Goal: Communication & Community: Answer question/provide support

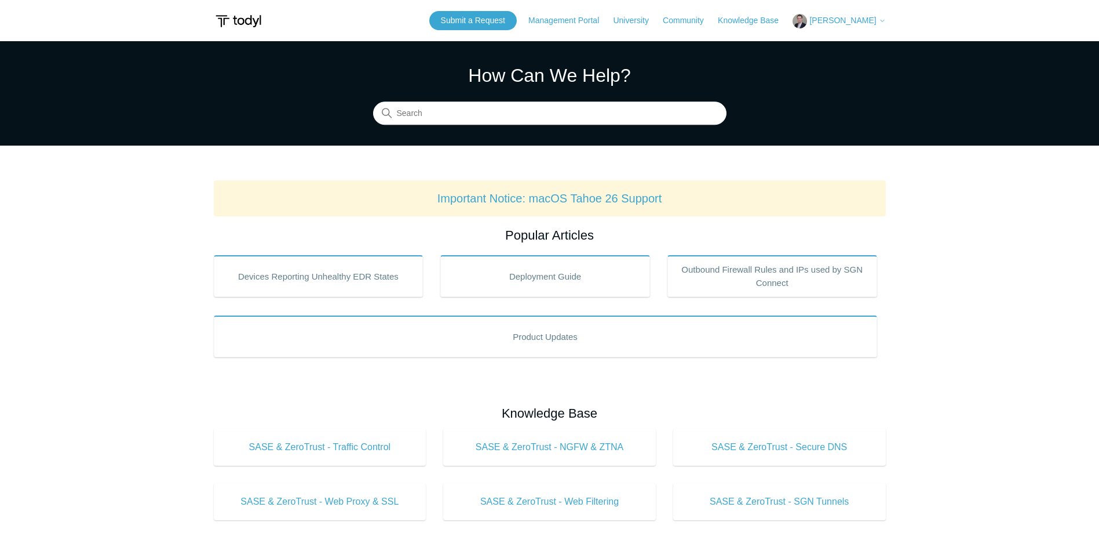
click at [865, 19] on span "[PERSON_NAME]" at bounding box center [843, 20] width 67 height 9
click at [857, 42] on link "My Support Requests" at bounding box center [849, 45] width 113 height 20
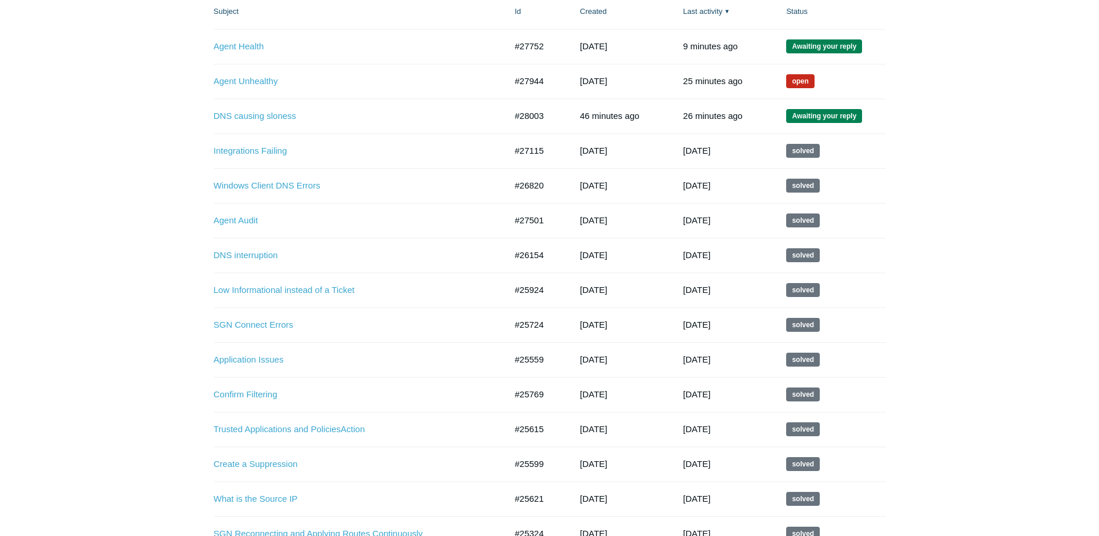
scroll to position [174, 0]
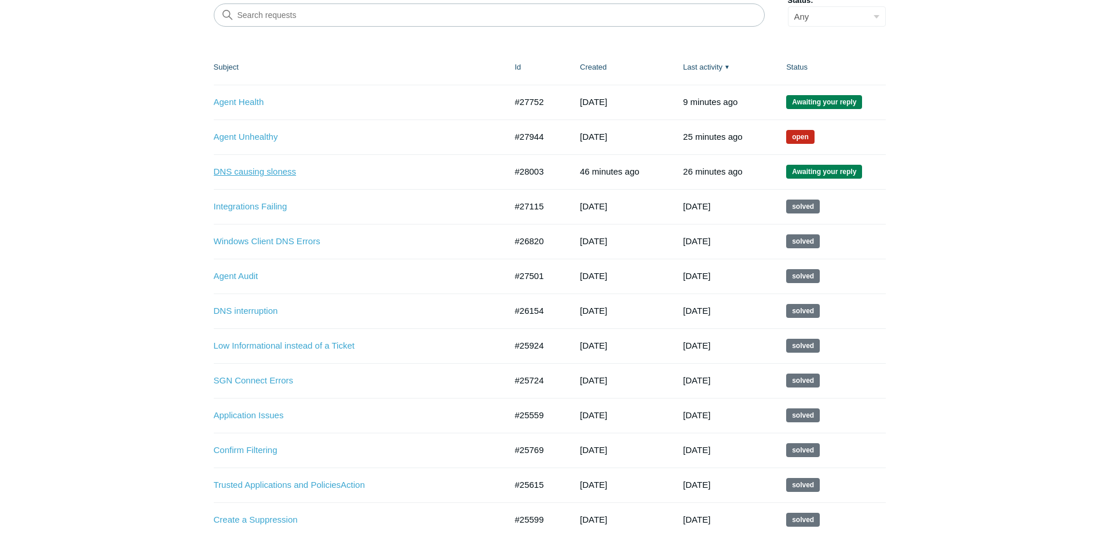
click at [243, 170] on link "DNS causing sloness" at bounding box center [351, 171] width 275 height 13
click at [249, 169] on link "DNS causing sloness" at bounding box center [351, 171] width 275 height 13
click at [243, 100] on link "Agent Health" at bounding box center [351, 102] width 275 height 13
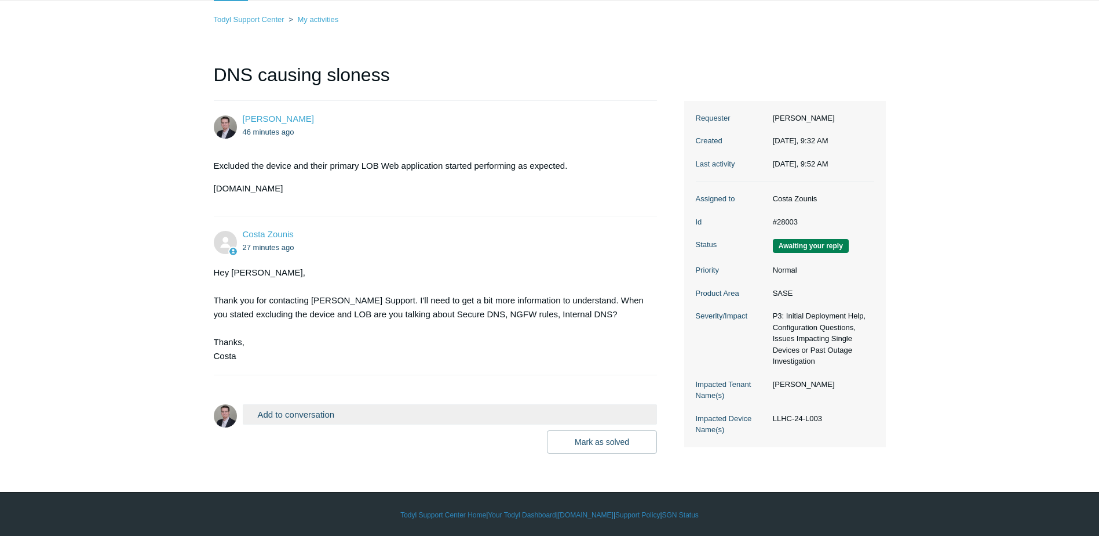
scroll to position [68, 0]
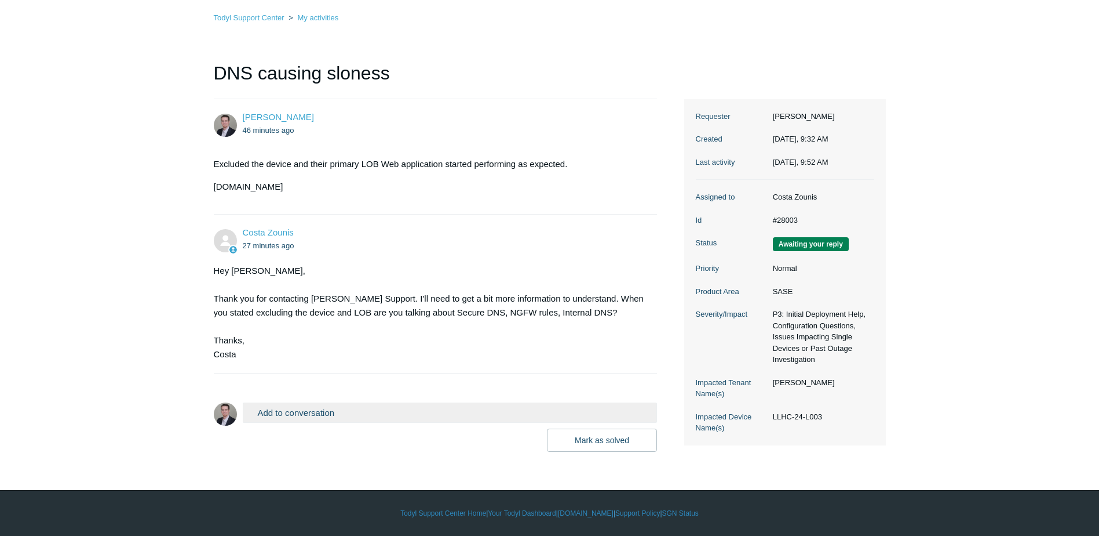
click at [299, 410] on button "Add to conversation" at bounding box center [450, 412] width 415 height 20
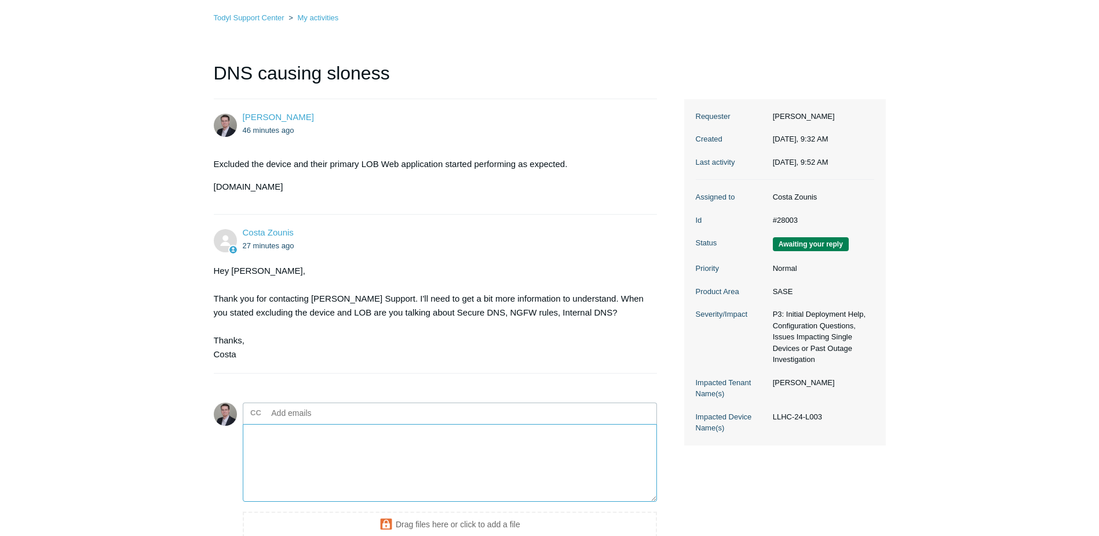
click at [291, 444] on textarea "Add your reply" at bounding box center [450, 463] width 415 height 78
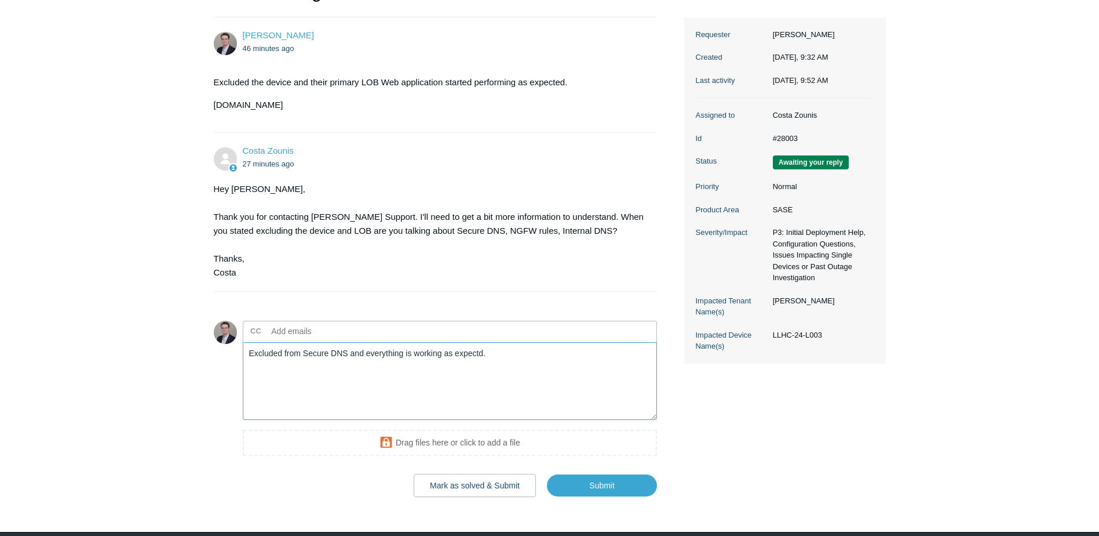
scroll to position [192, 0]
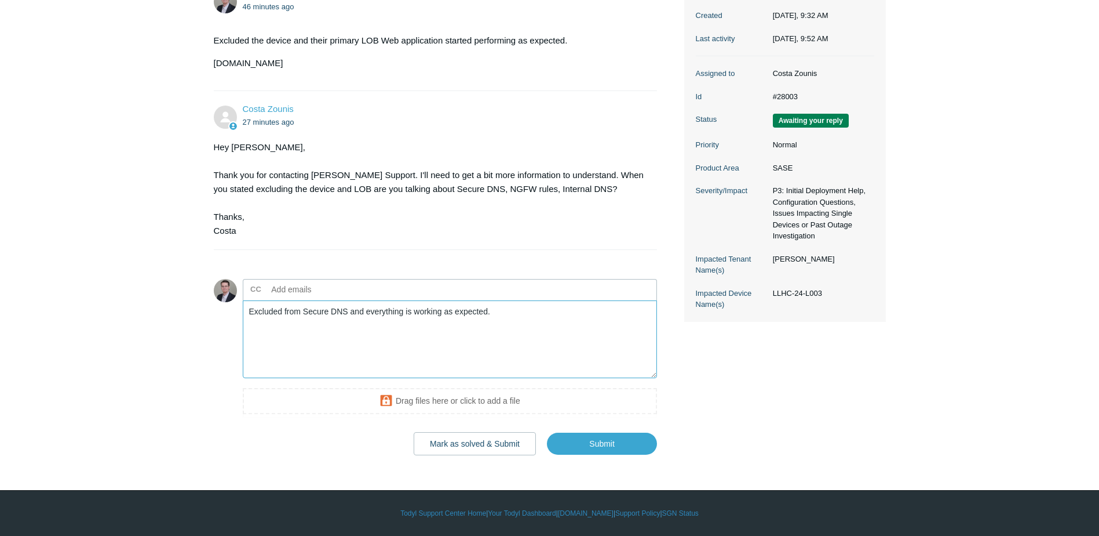
click at [527, 313] on textarea "Excluded from Secure DNS and everything is working as expected." at bounding box center [450, 339] width 415 height 78
type textarea "Excluded from Secure DNS and everything is working as expected. Previously the …"
click at [593, 449] on input "Submit" at bounding box center [602, 443] width 110 height 23
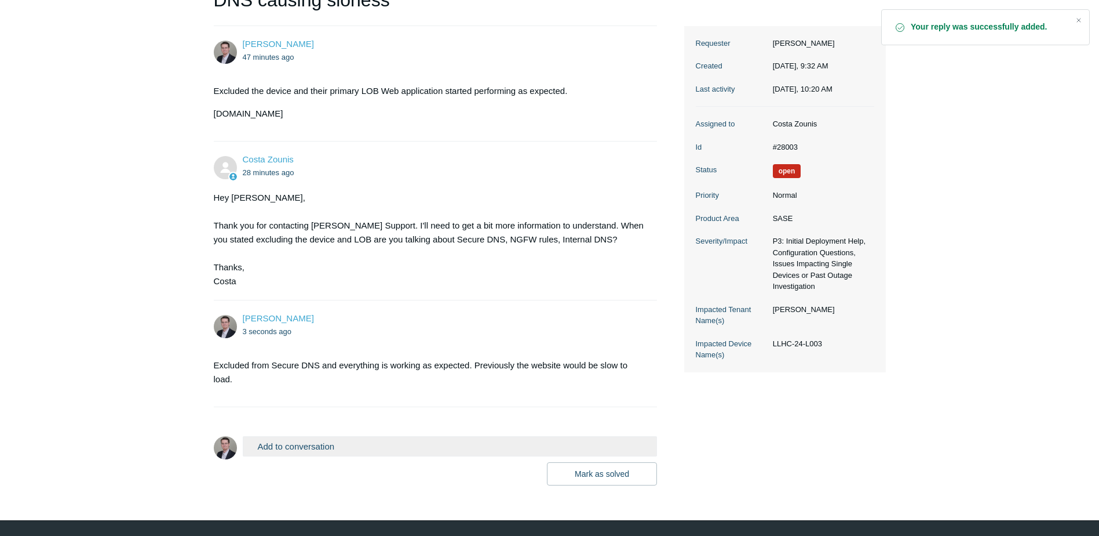
scroll to position [172, 0]
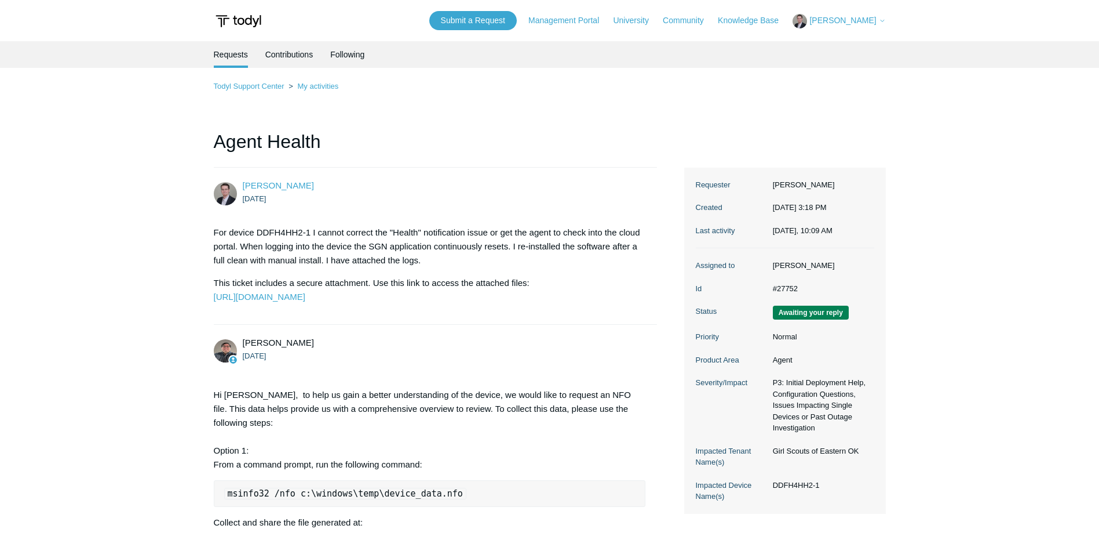
click at [283, 233] on p "For device DDFH4HH2-1 I cannot correct the "Health" notification issue or get t…" at bounding box center [430, 246] width 432 height 42
copy p "DDFH4HH2"
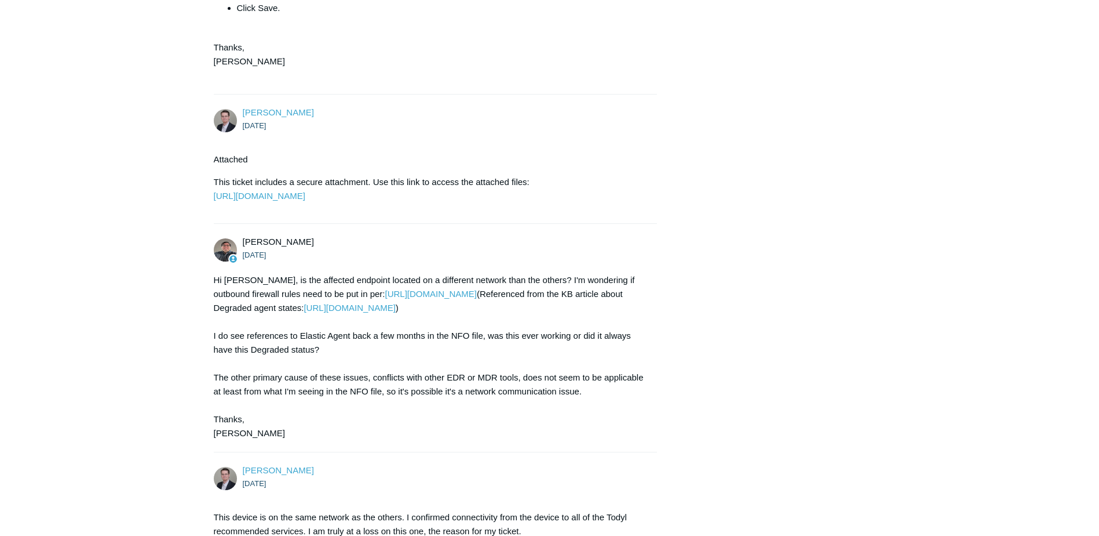
scroll to position [1198, 0]
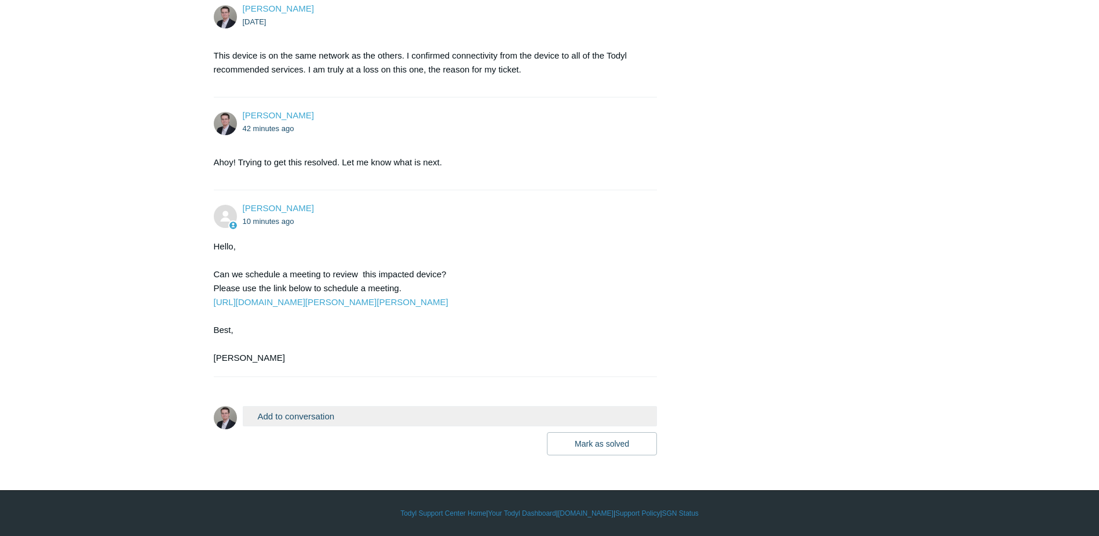
click at [278, 416] on button "Add to conversation" at bounding box center [450, 416] width 415 height 20
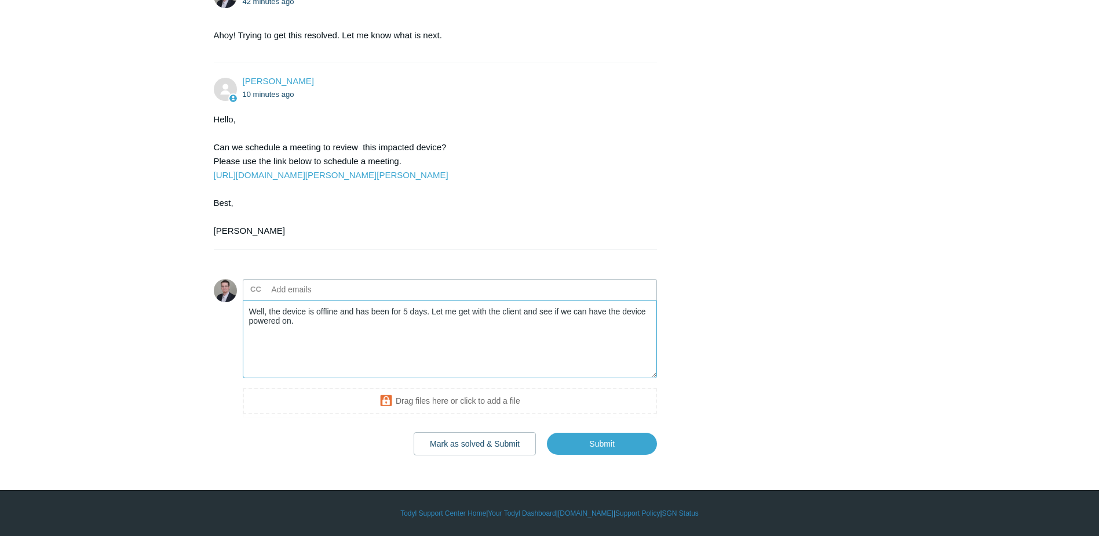
scroll to position [1325, 0]
type textarea "Well, the device is offline and has been for 5 days. Let me get with the client…"
click at [587, 450] on input "Submit" at bounding box center [602, 443] width 110 height 23
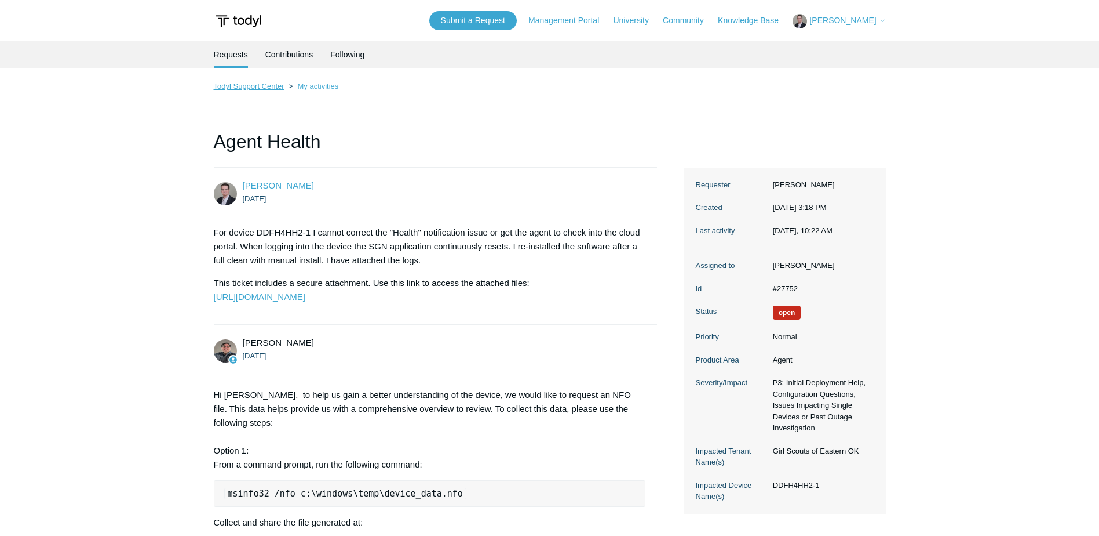
click at [271, 86] on link "Todyl Support Center" at bounding box center [249, 86] width 71 height 9
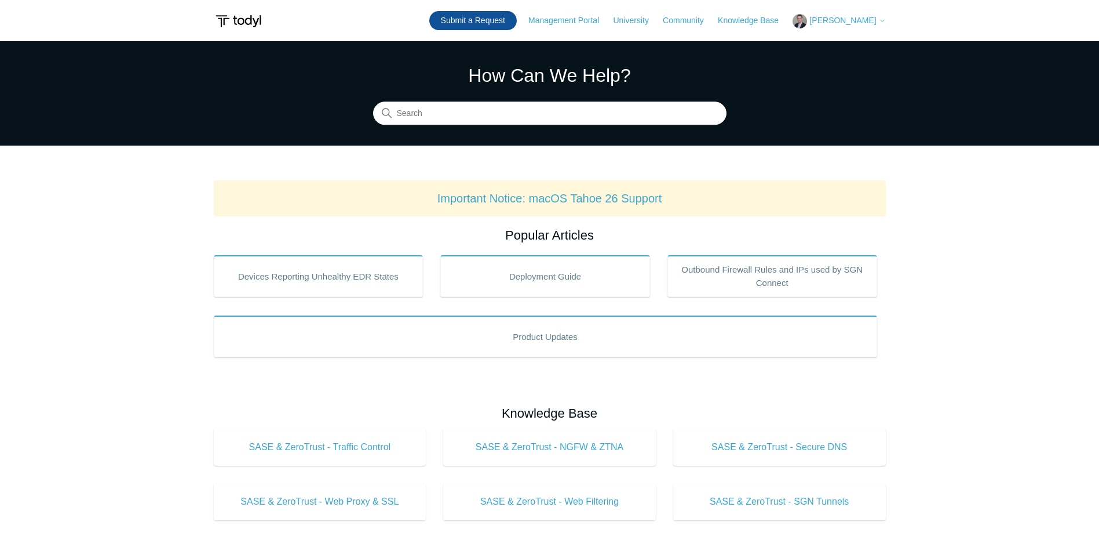
click at [487, 21] on link "Submit a Request" at bounding box center [473, 20] width 88 height 19
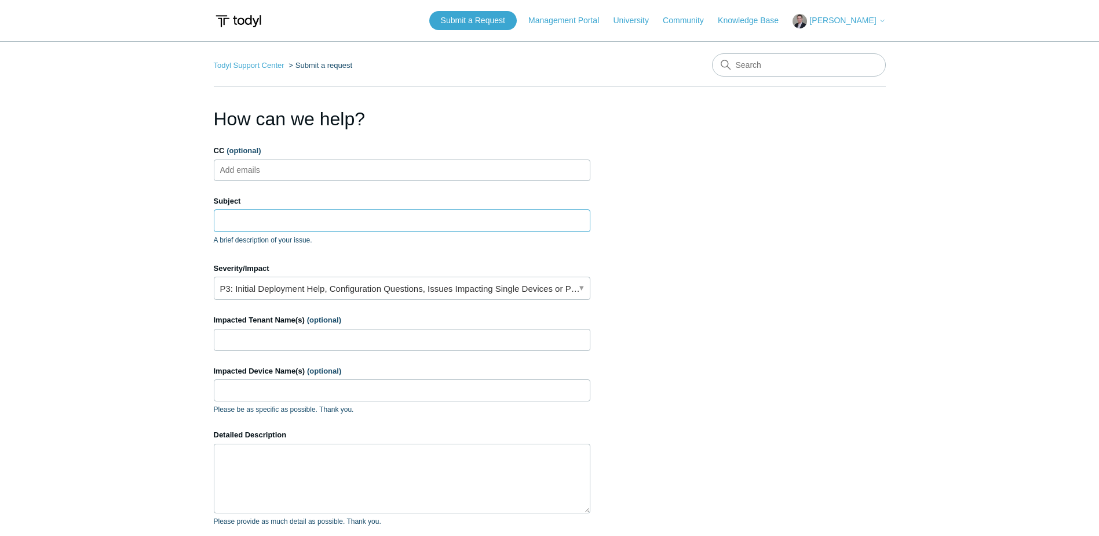
click at [273, 223] on input "Subject" at bounding box center [402, 220] width 377 height 22
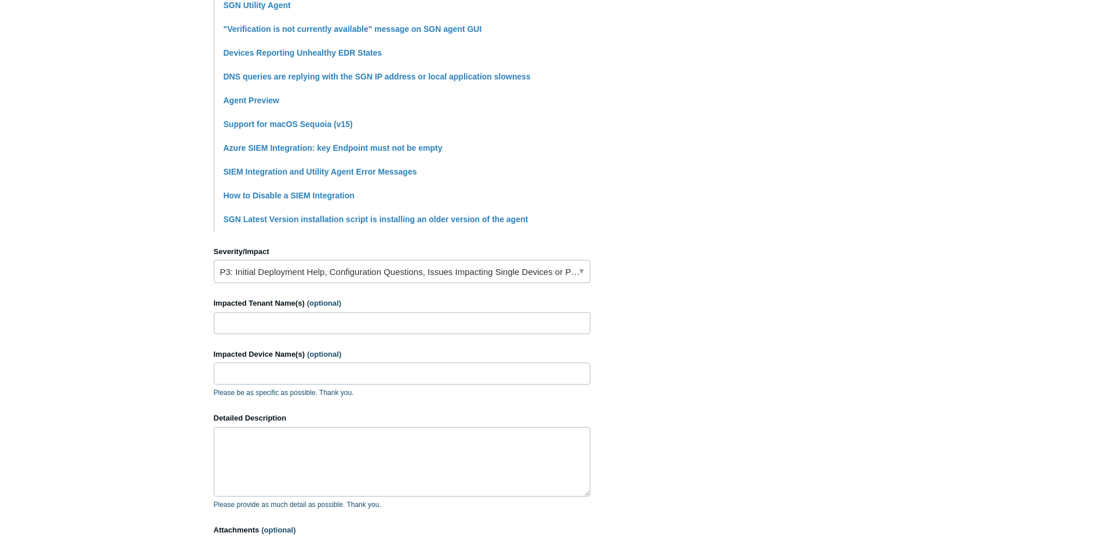
scroll to position [348, 0]
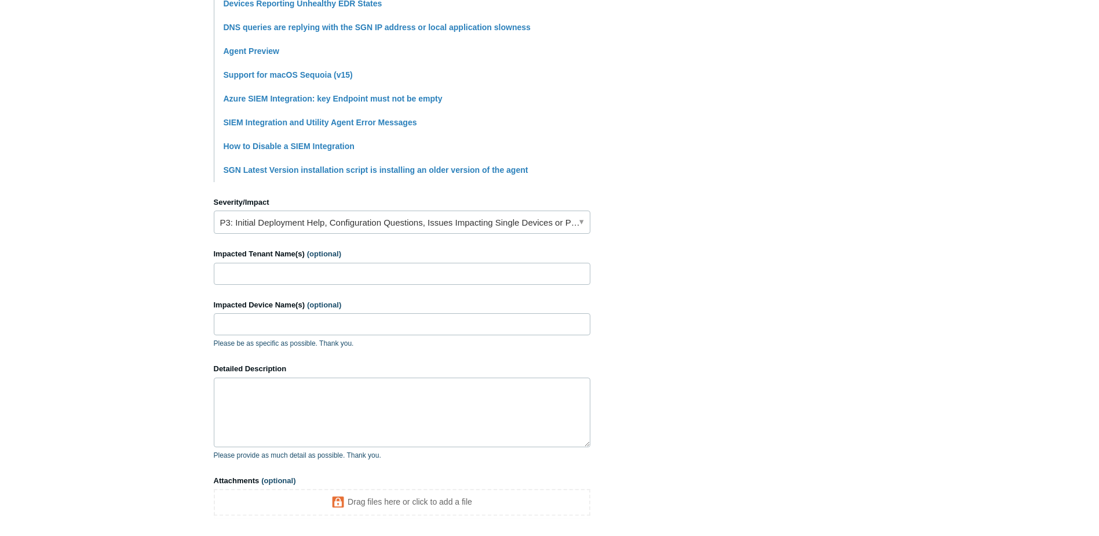
type input "Agent Health"
click at [332, 276] on input "Impacted Tenant Name(s) (optional)" at bounding box center [402, 274] width 377 height 22
type input "Jim Norton Chevrolet"
paste input "JNC-DC1"
type input "JNC-DC1"
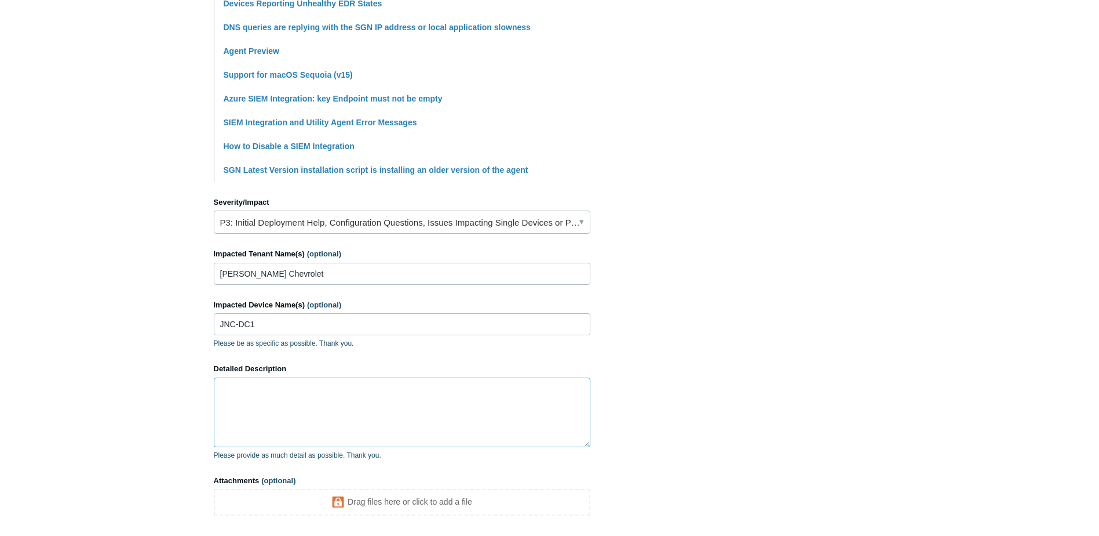
drag, startPoint x: 244, startPoint y: 424, endPoint x: 250, endPoint y: 416, distance: 10.3
click at [247, 421] on textarea "Detailed Description" at bounding box center [402, 412] width 377 height 70
drag, startPoint x: 372, startPoint y: 388, endPoint x: 326, endPoint y: 390, distance: 46.4
click at [326, 390] on textarea "Device is stuck on Awaiting Connect" at bounding box center [402, 412] width 377 height 70
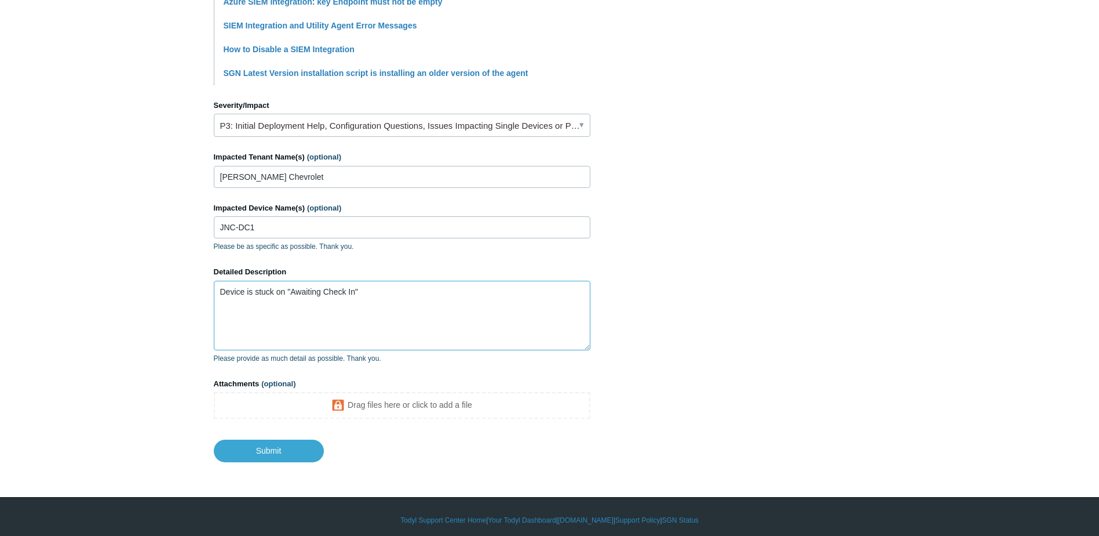
scroll to position [451, 0]
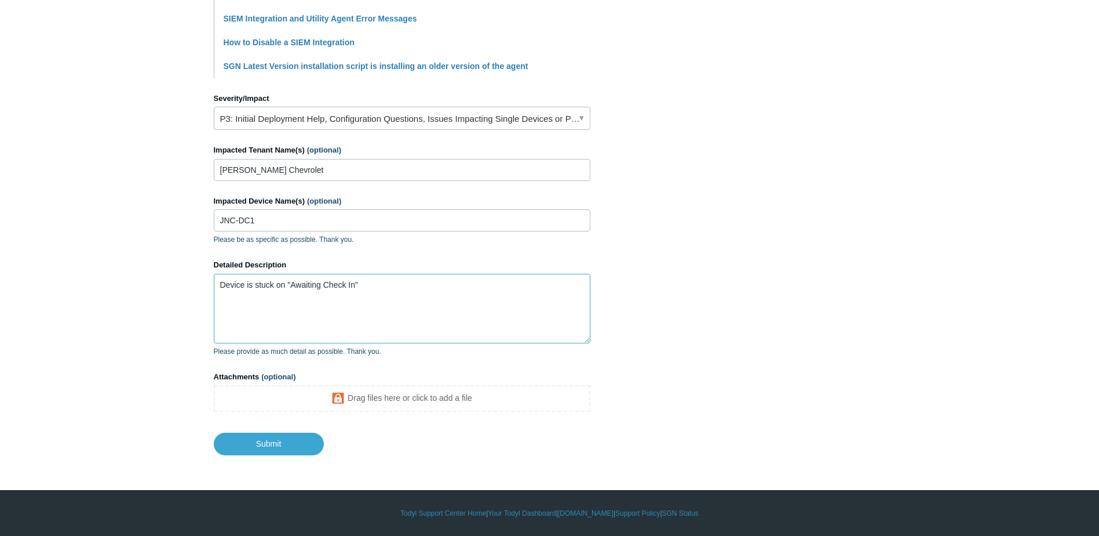
click at [422, 301] on textarea "Device is stuck on "Awaiting Check In"" at bounding box center [402, 309] width 377 height 70
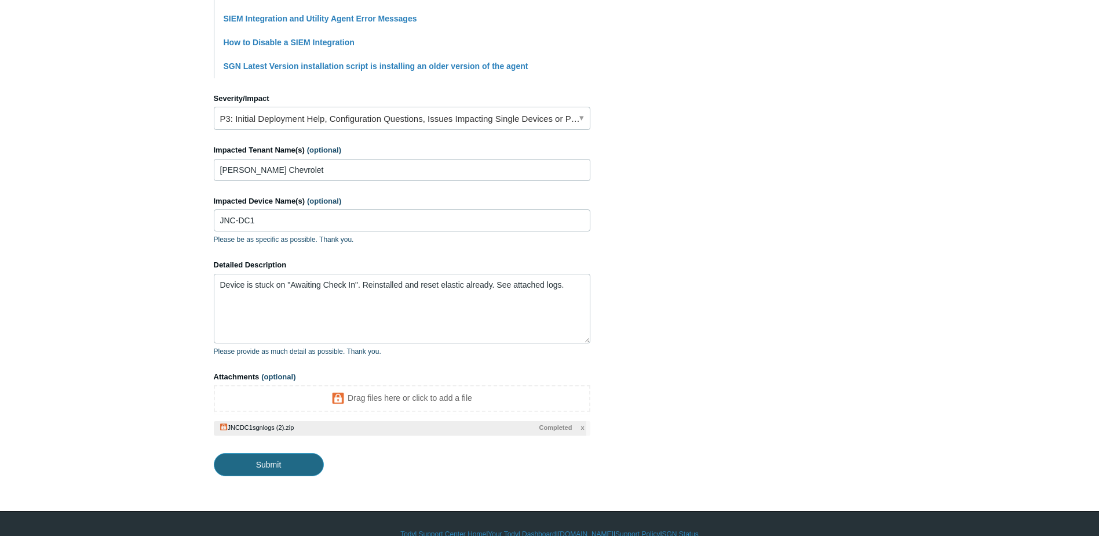
click at [286, 464] on input "Submit" at bounding box center [269, 464] width 110 height 23
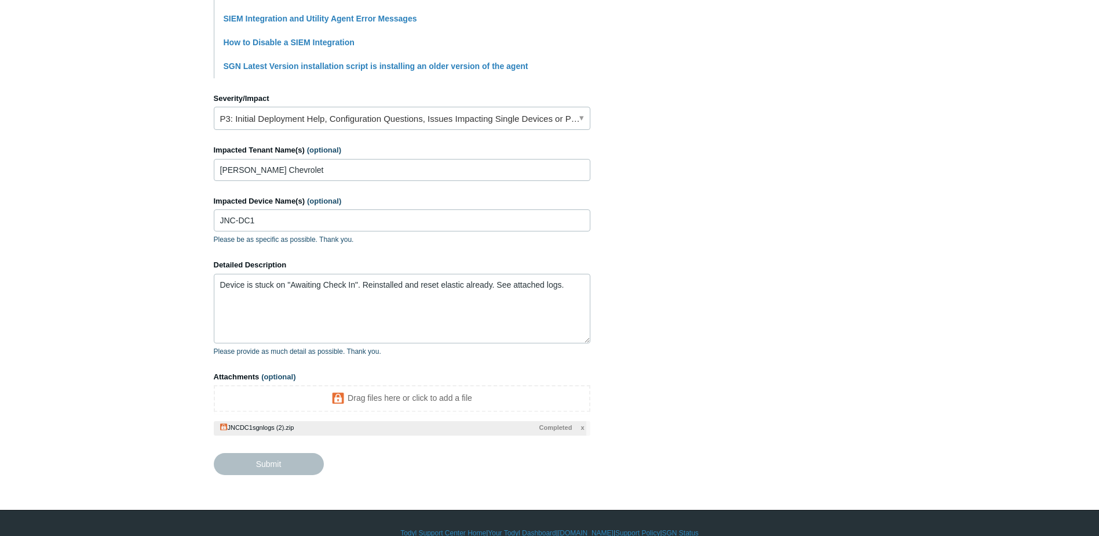
type textarea "Device is stuck on "Awaiting Check In". Reinstalled and reset elastic already. …"
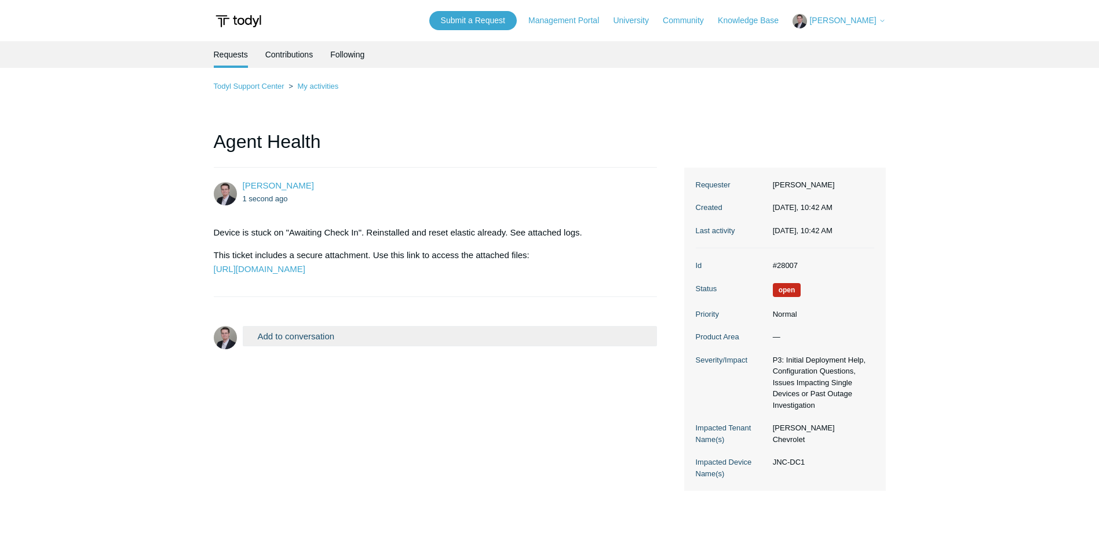
click at [840, 14] on button "[PERSON_NAME]" at bounding box center [839, 21] width 93 height 14
click at [839, 48] on link "My Support Requests" at bounding box center [849, 45] width 113 height 20
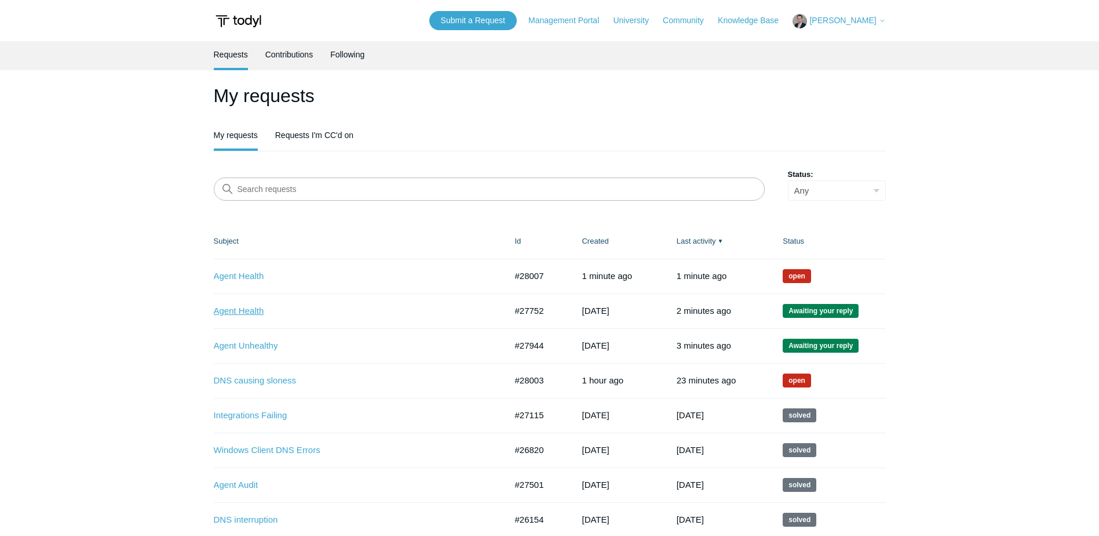
click at [227, 308] on link "Agent Health" at bounding box center [351, 310] width 275 height 13
click at [251, 344] on link "Agent Unhealthy" at bounding box center [351, 345] width 275 height 13
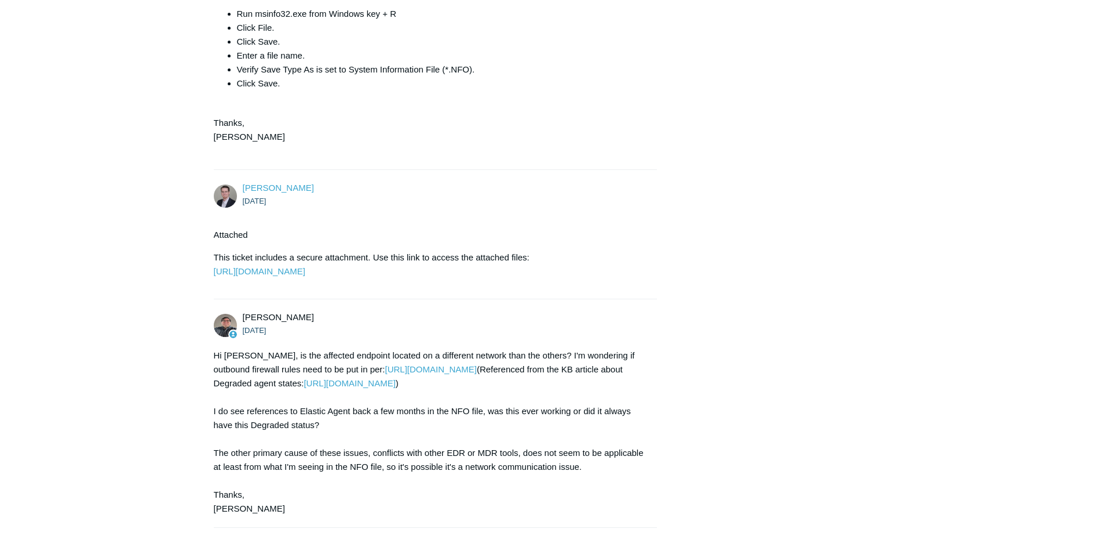
scroll to position [1305, 0]
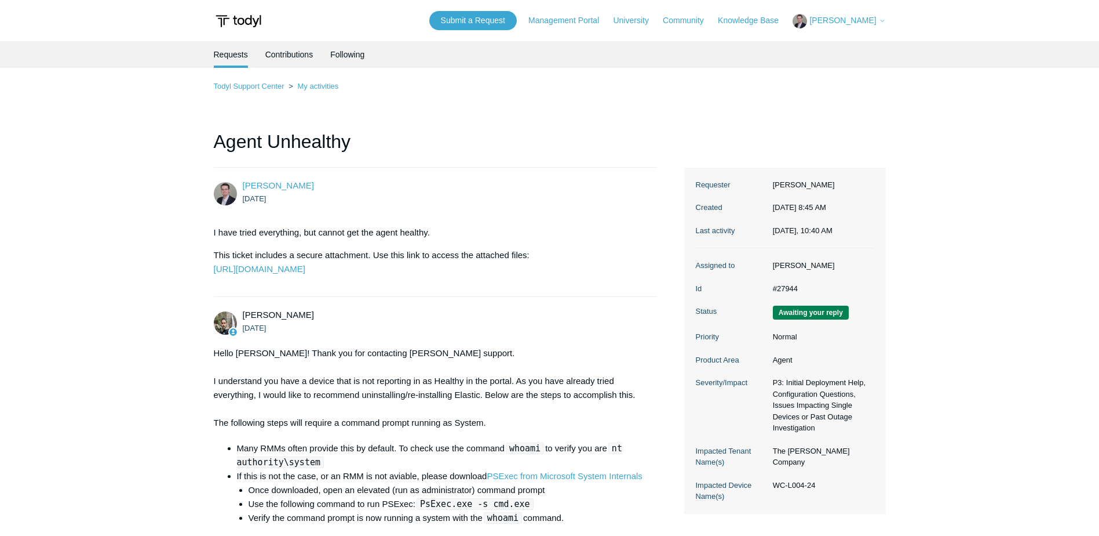
drag, startPoint x: 821, startPoint y: 493, endPoint x: 771, endPoint y: 494, distance: 49.9
click at [771, 491] on dd "WC-L004-24" at bounding box center [820, 485] width 107 height 12
copy dd "WC-L004-24"
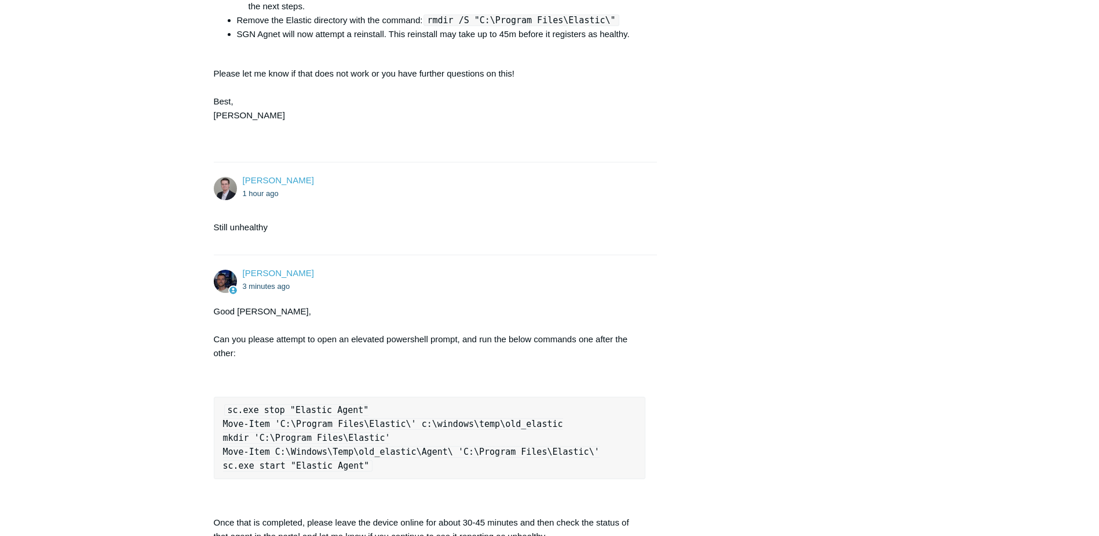
scroll to position [866, 0]
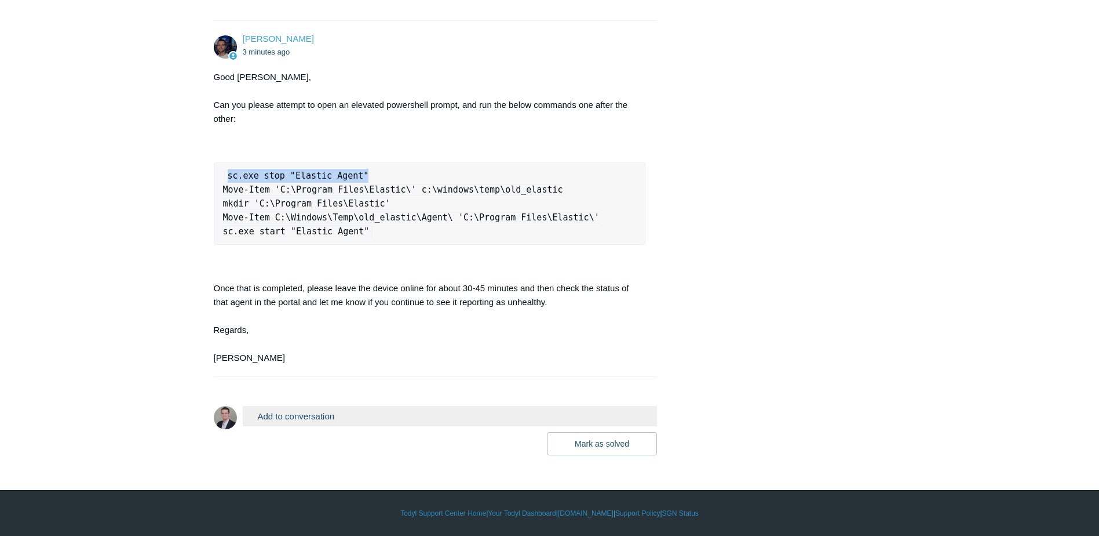
drag, startPoint x: 366, startPoint y: 172, endPoint x: 214, endPoint y: 173, distance: 151.8
click at [214, 173] on pre "sc.exe stop "Elastic Agent" Move-Item 'C:\Program Files\Elastic\' c:\windows\te…" at bounding box center [430, 203] width 432 height 82
copy code "sc.exe stop "Elastic Agent""
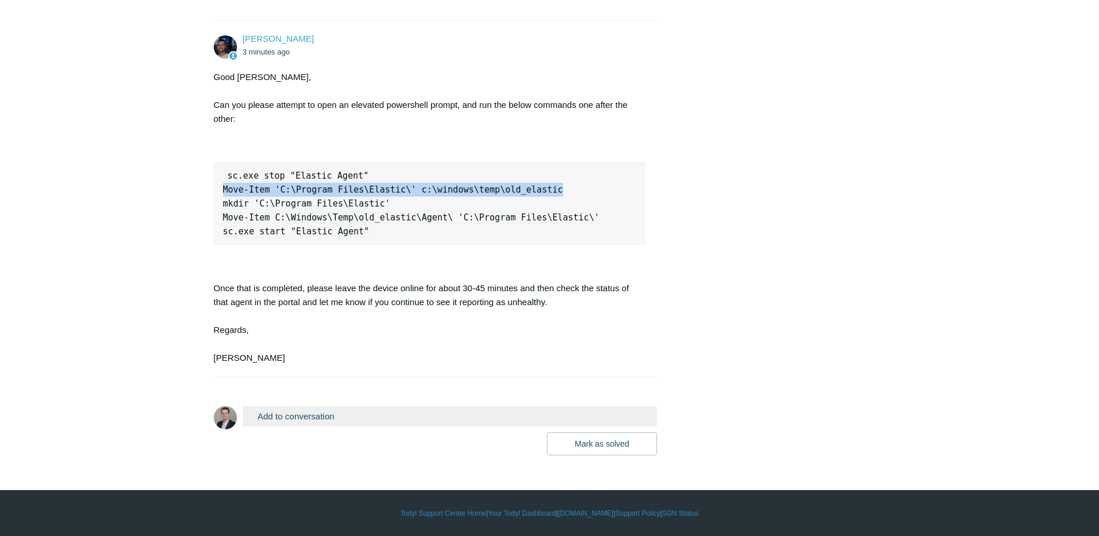
drag, startPoint x: 224, startPoint y: 189, endPoint x: 543, endPoint y: 192, distance: 319.4
click at [543, 192] on pre "sc.exe stop "Elastic Agent" Move-Item 'C:\Program Files\Elastic\' c:\windows\te…" at bounding box center [430, 203] width 432 height 82
copy code "Move-Item 'C:\Program Files\Elastic\' c:\windows\temp\old_elastic"
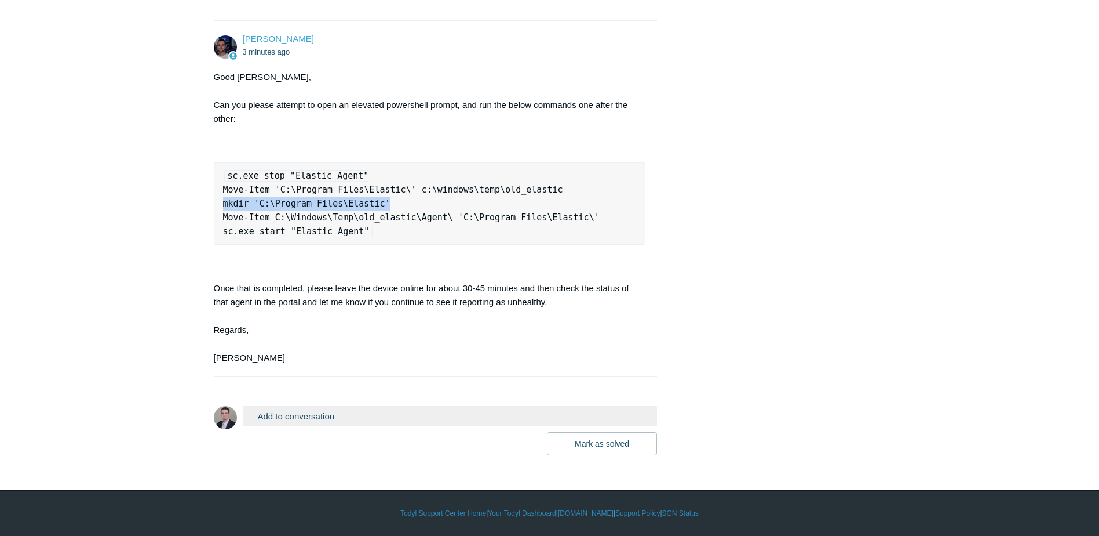
drag, startPoint x: 381, startPoint y: 208, endPoint x: 220, endPoint y: 199, distance: 161.4
click at [220, 199] on pre "sc.exe stop "Elastic Agent" Move-Item 'C:\Program Files\Elastic\' c:\windows\te…" at bounding box center [430, 203] width 432 height 82
copy code "mkdir 'C:\Program Files\Elastic'"
drag, startPoint x: 930, startPoint y: 259, endPoint x: 829, endPoint y: 311, distance: 112.8
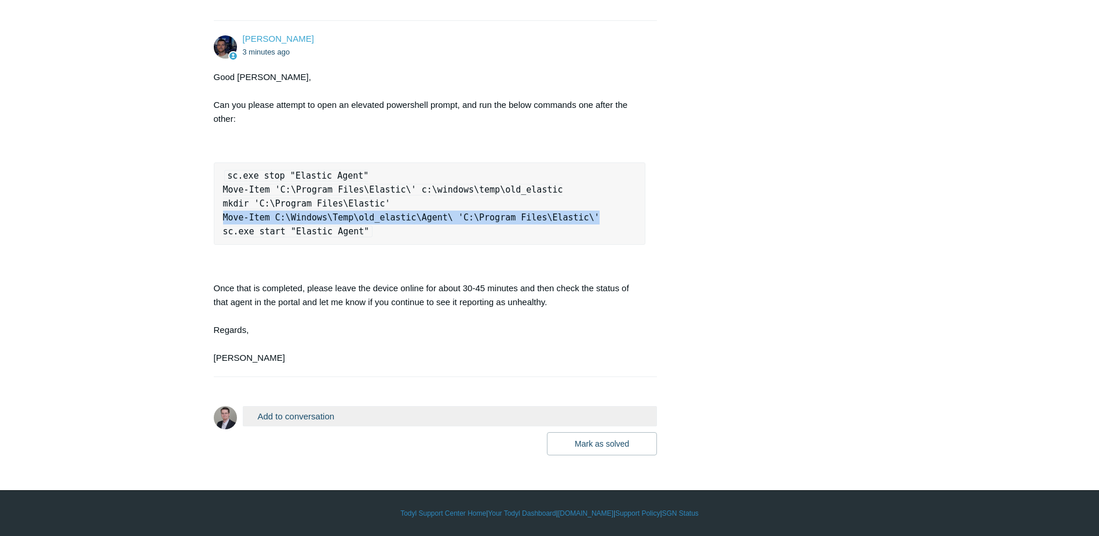
drag, startPoint x: 570, startPoint y: 217, endPoint x: 220, endPoint y: 213, distance: 349.5
click at [220, 213] on pre "sc.exe stop "Elastic Agent" Move-Item 'C:\Program Files\Elastic\' c:\windows\te…" at bounding box center [430, 203] width 432 height 82
copy code "Move-Item C:\Windows\Temp\old_elastic\Agent\ 'C:\Program Files\Elastic\'"
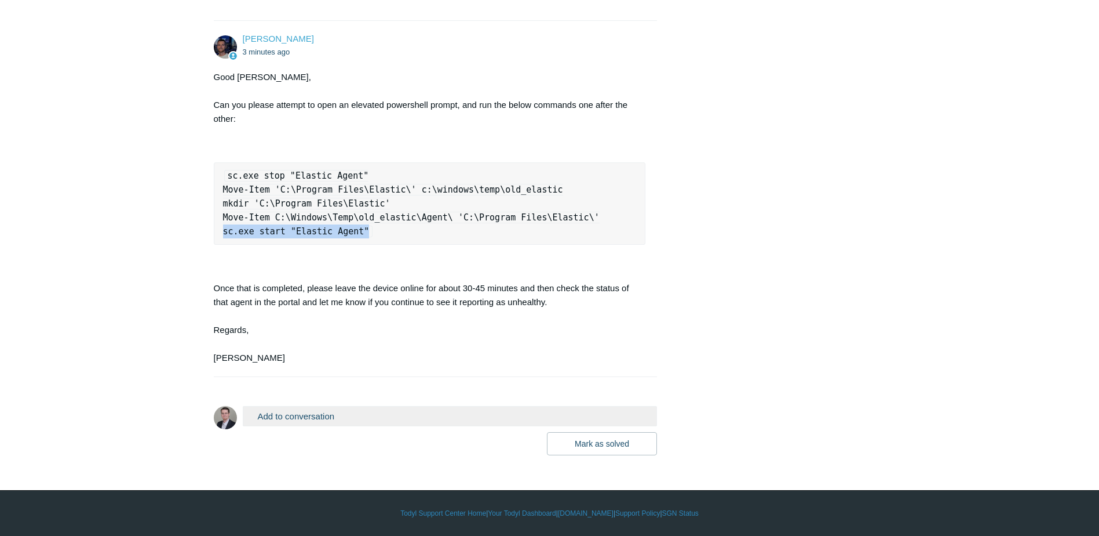
drag, startPoint x: 363, startPoint y: 232, endPoint x: 211, endPoint y: 237, distance: 152.5
copy code "sc.exe start "Elastic Agent""
drag, startPoint x: 942, startPoint y: 373, endPoint x: 893, endPoint y: 372, distance: 48.7
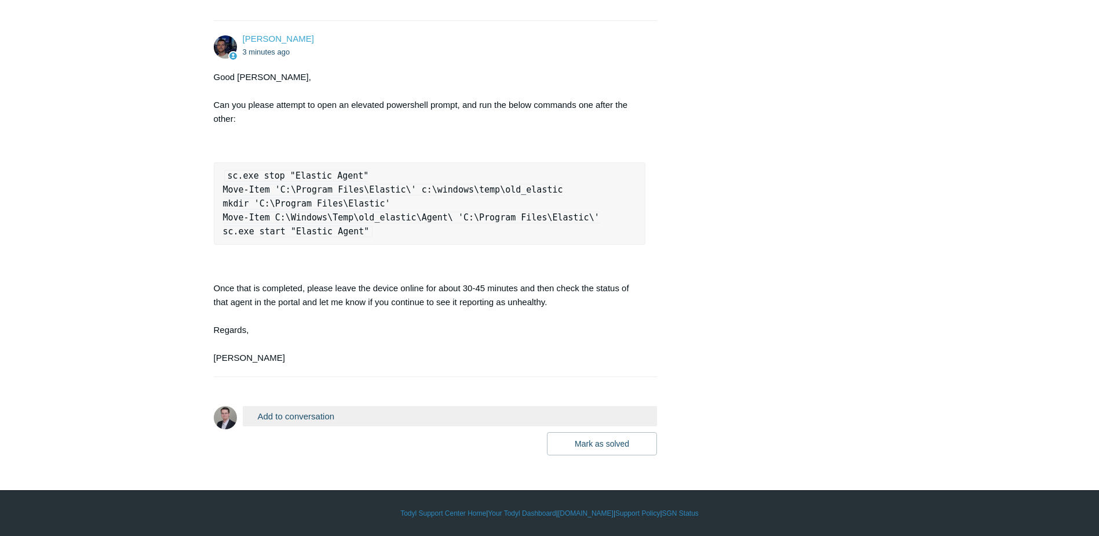
click at [308, 235] on code "sc.exe stop "Elastic Agent" Move-Item 'C:\Program Files\Elastic\' c:\windows\te…" at bounding box center [411, 203] width 377 height 67
drag, startPoint x: 369, startPoint y: 230, endPoint x: 220, endPoint y: 238, distance: 149.1
click at [220, 238] on pre "sc.exe stop "Elastic Agent" Move-Item 'C:\Program Files\Elastic\' c:\windows\te…" at bounding box center [430, 203] width 432 height 82
copy code "sc.exe start "Elastic Agent""
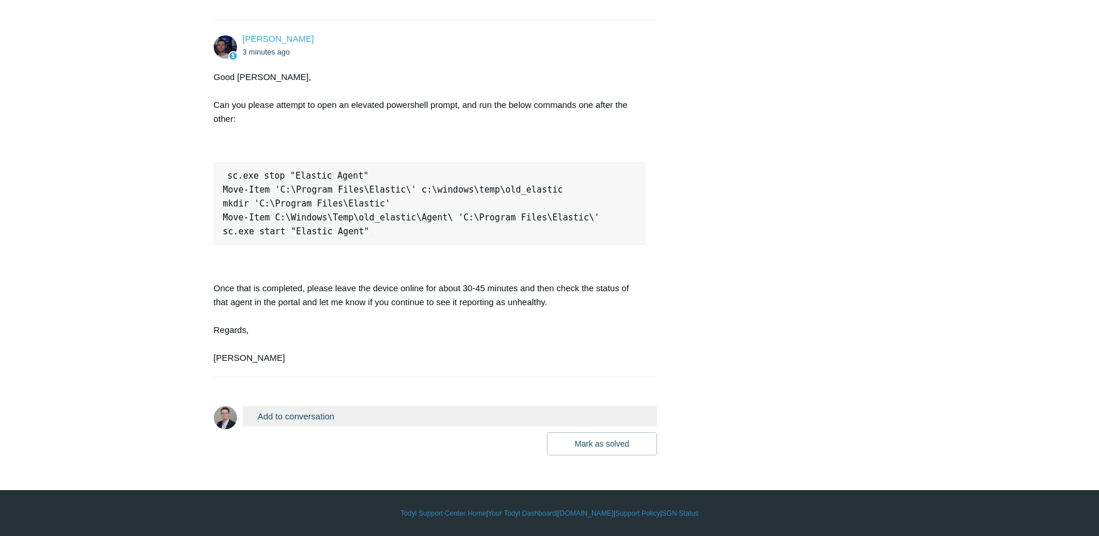
click at [341, 415] on button "Add to conversation" at bounding box center [450, 416] width 415 height 20
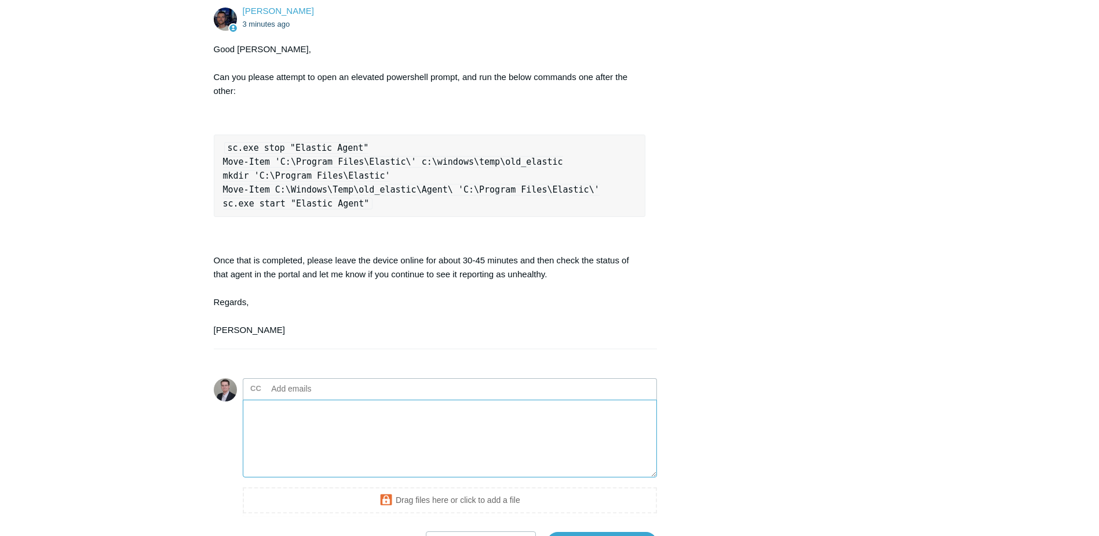
click at [330, 454] on textarea "Add your reply" at bounding box center [450, 438] width 415 height 78
click at [391, 442] on textarea "Add your reply" at bounding box center [450, 438] width 415 height 78
paste textarea "sc.exe start "Elastic Agent" [SC] StartService FAILED 2: The system cannot find…"
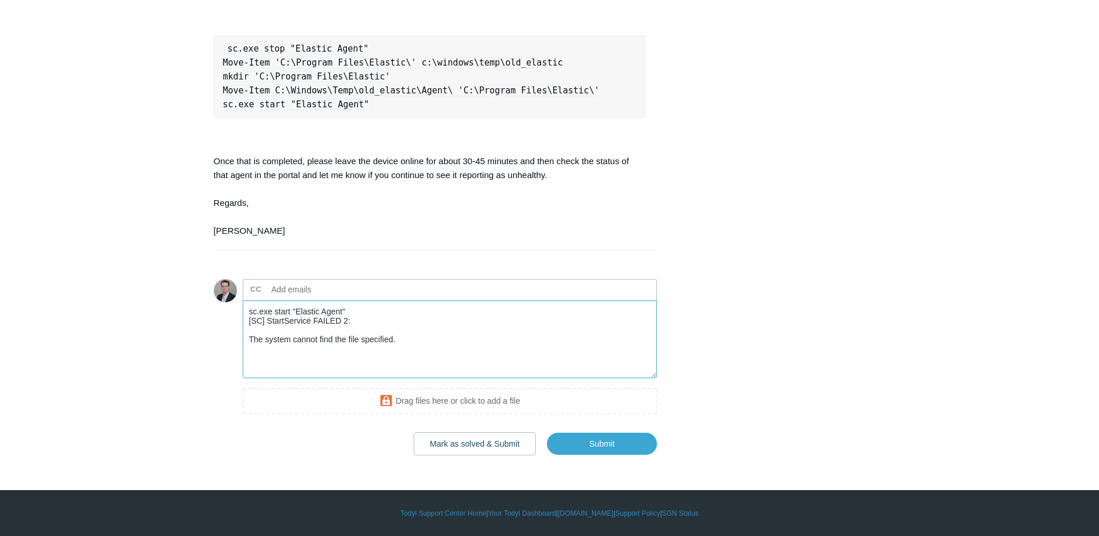
scroll to position [993, 0]
type textarea "sc.exe start "Elastic Agent" [SC] StartService FAILED 2: The system cannot find…"
click at [624, 447] on input "Submit" at bounding box center [602, 443] width 110 height 23
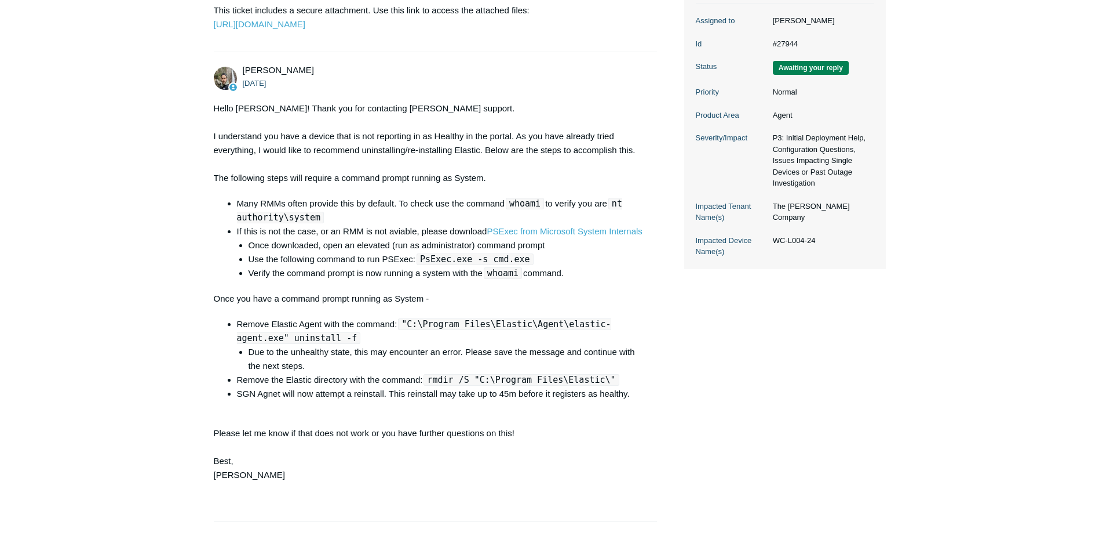
scroll to position [0, 0]
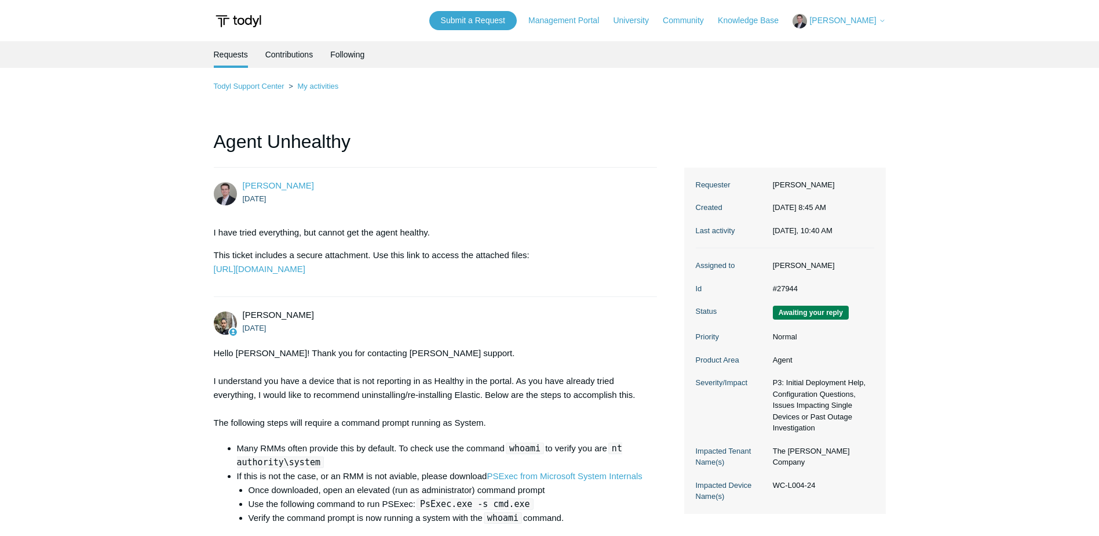
click at [837, 17] on span "[PERSON_NAME]" at bounding box center [843, 20] width 67 height 9
click at [831, 48] on link "My Support Requests" at bounding box center [849, 45] width 113 height 20
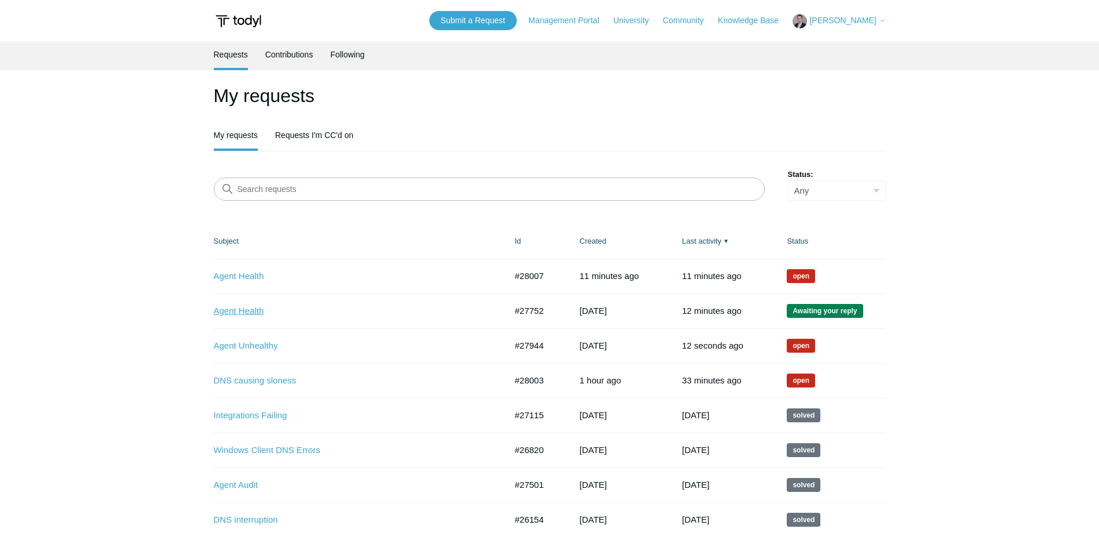
click at [247, 307] on link "Agent Health" at bounding box center [351, 310] width 275 height 13
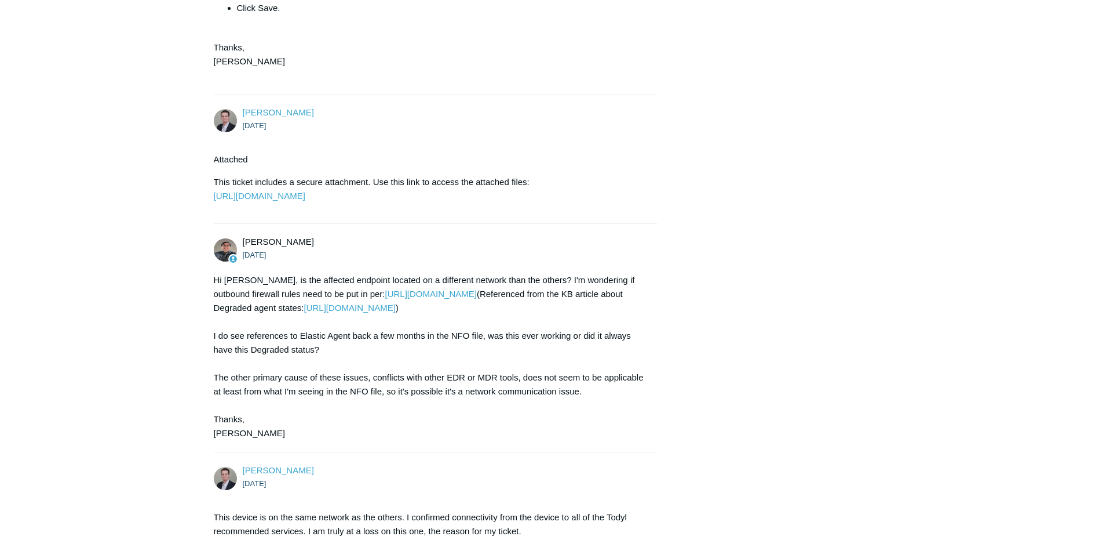
scroll to position [1305, 0]
